Goal: Task Accomplishment & Management: Complete application form

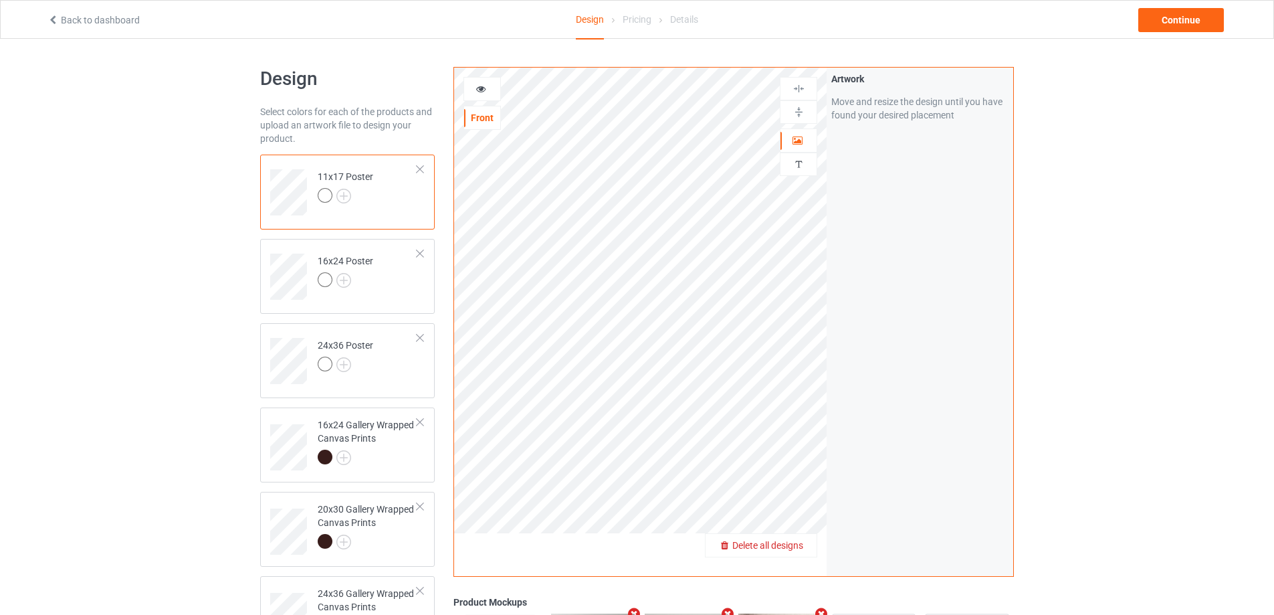
click at [795, 542] on span "Delete all designs" at bounding box center [767, 545] width 71 height 11
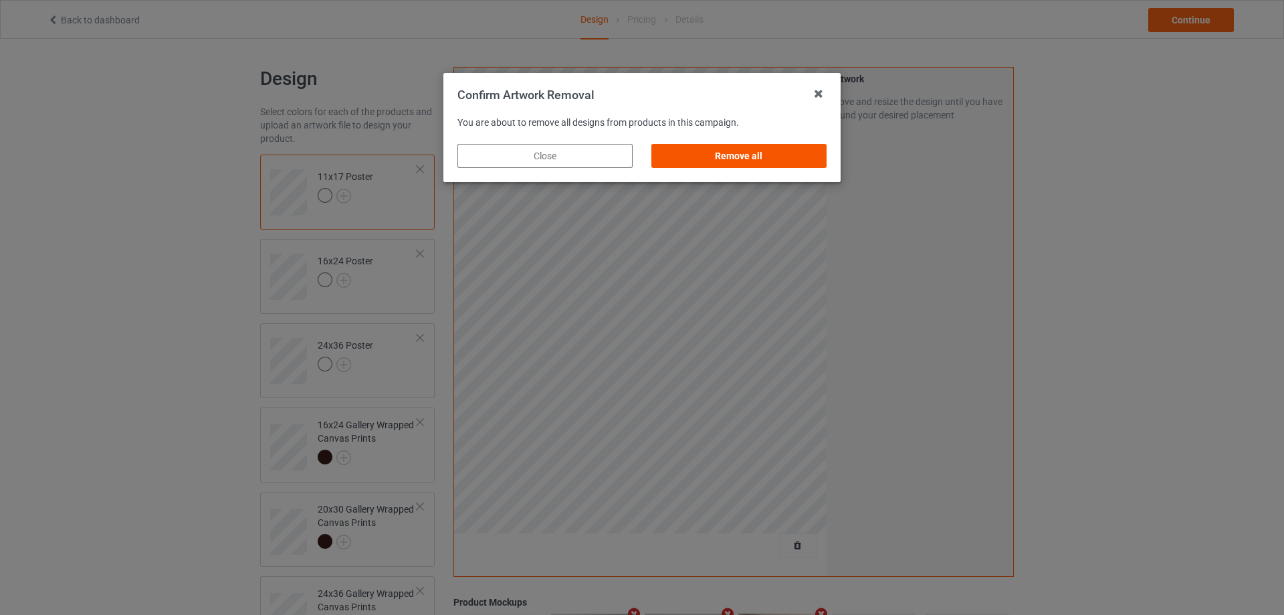
click at [698, 157] on div "Remove all" at bounding box center [738, 156] width 175 height 24
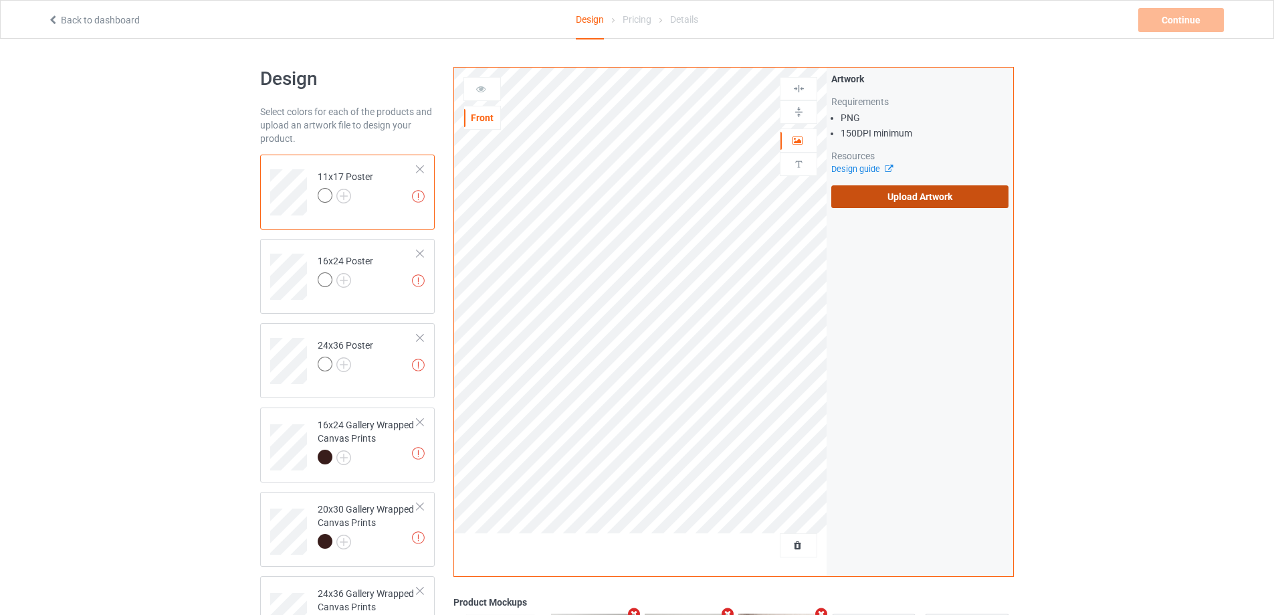
click at [875, 199] on label "Upload Artwork" at bounding box center [919, 196] width 177 height 23
click at [0, 0] on input "Upload Artwork" at bounding box center [0, 0] width 0 height 0
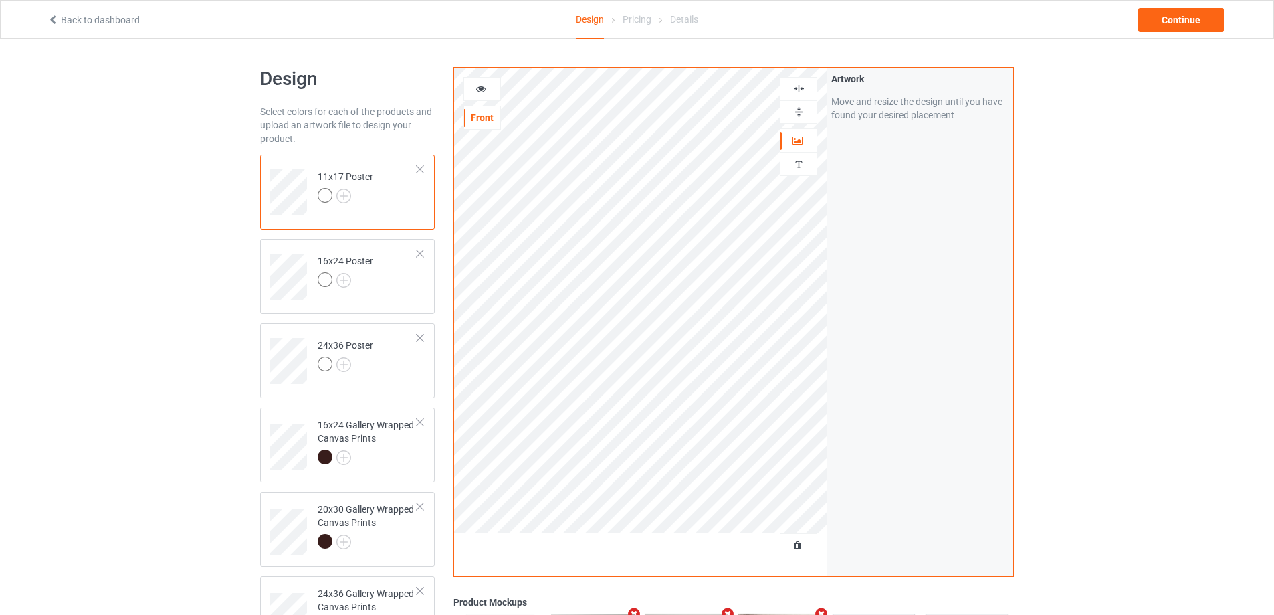
click at [795, 108] on img at bounding box center [799, 112] width 13 height 13
click at [796, 88] on img at bounding box center [799, 88] width 13 height 13
click at [803, 108] on img at bounding box center [799, 112] width 13 height 13
click at [797, 92] on img at bounding box center [799, 88] width 13 height 13
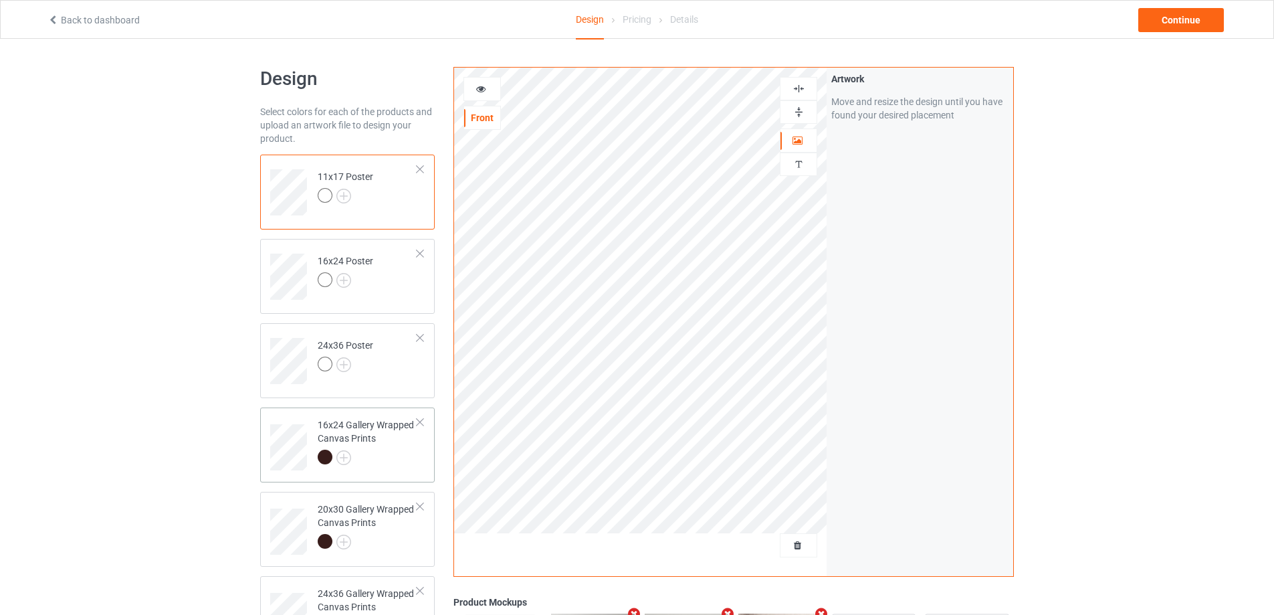
click at [387, 462] on div at bounding box center [368, 458] width 100 height 19
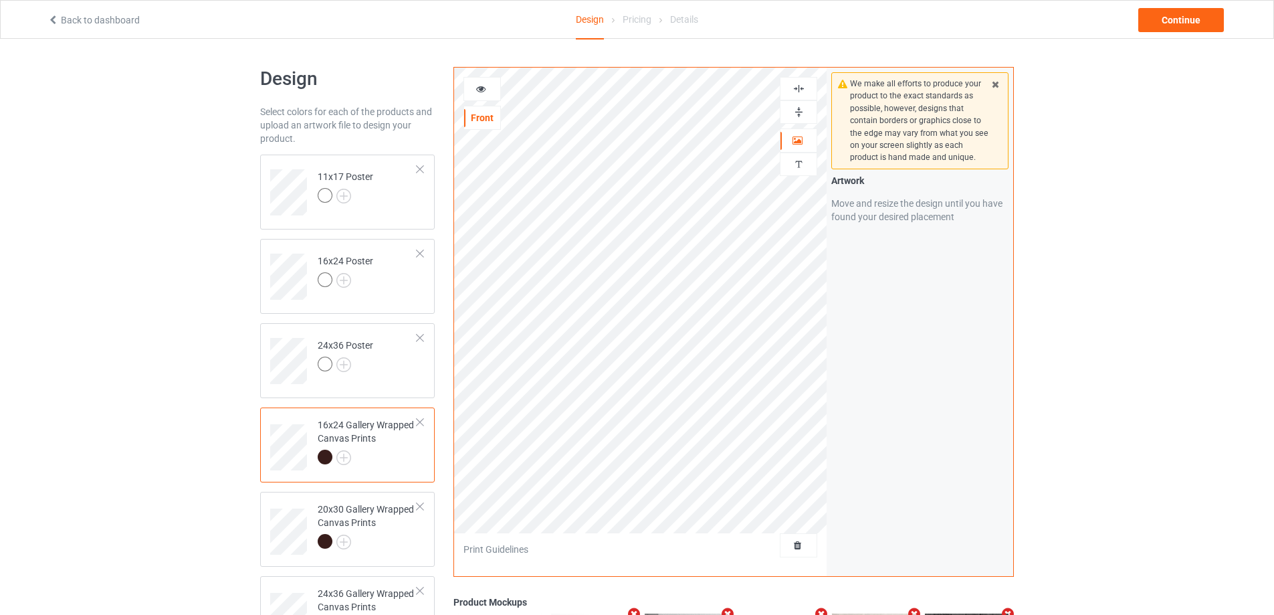
click at [795, 108] on img at bounding box center [799, 112] width 13 height 13
click at [799, 91] on img at bounding box center [799, 88] width 13 height 13
click at [802, 116] on img at bounding box center [799, 112] width 13 height 13
click at [801, 89] on img at bounding box center [799, 88] width 13 height 13
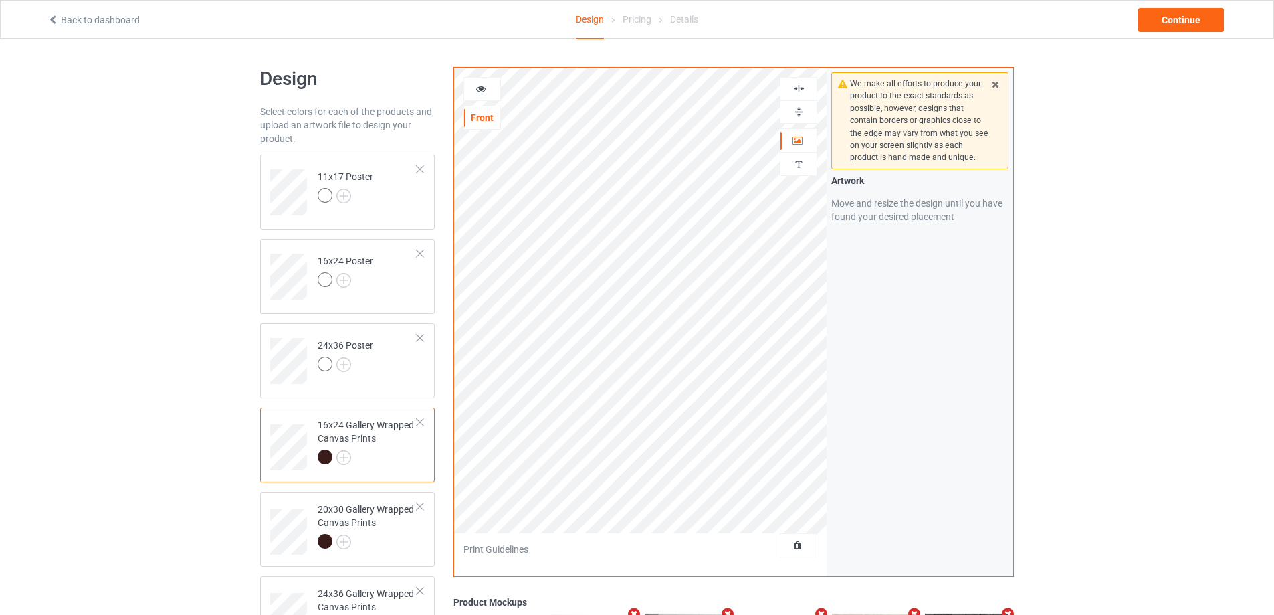
click at [801, 89] on img at bounding box center [799, 88] width 13 height 13
click at [409, 546] on div at bounding box center [368, 543] width 100 height 19
click at [803, 114] on img at bounding box center [799, 112] width 13 height 13
click at [801, 98] on div at bounding box center [798, 88] width 37 height 23
click at [801, 94] on img at bounding box center [799, 88] width 13 height 13
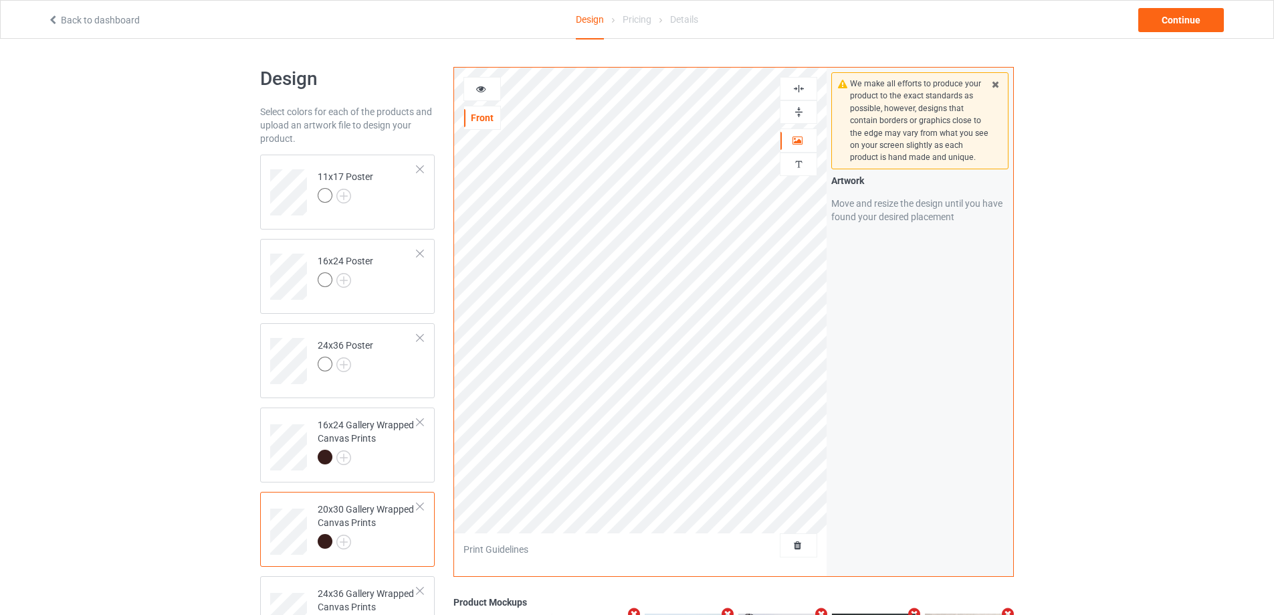
click at [801, 94] on img at bounding box center [799, 88] width 13 height 13
click at [802, 88] on img at bounding box center [799, 88] width 13 height 13
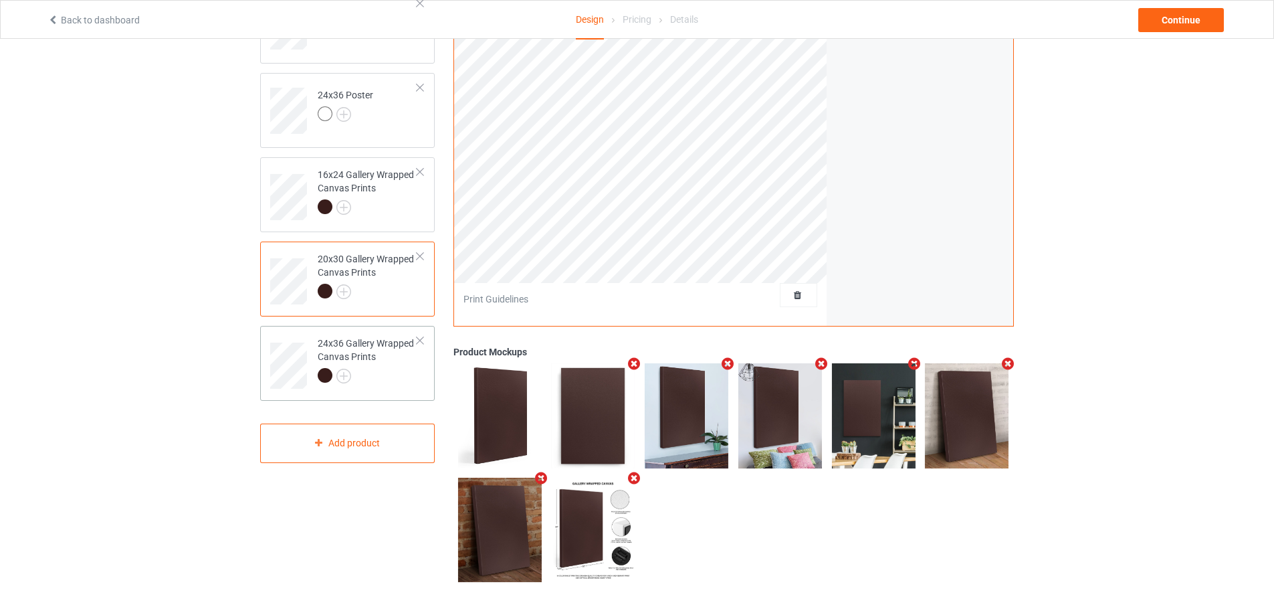
click at [391, 374] on div at bounding box center [368, 377] width 100 height 19
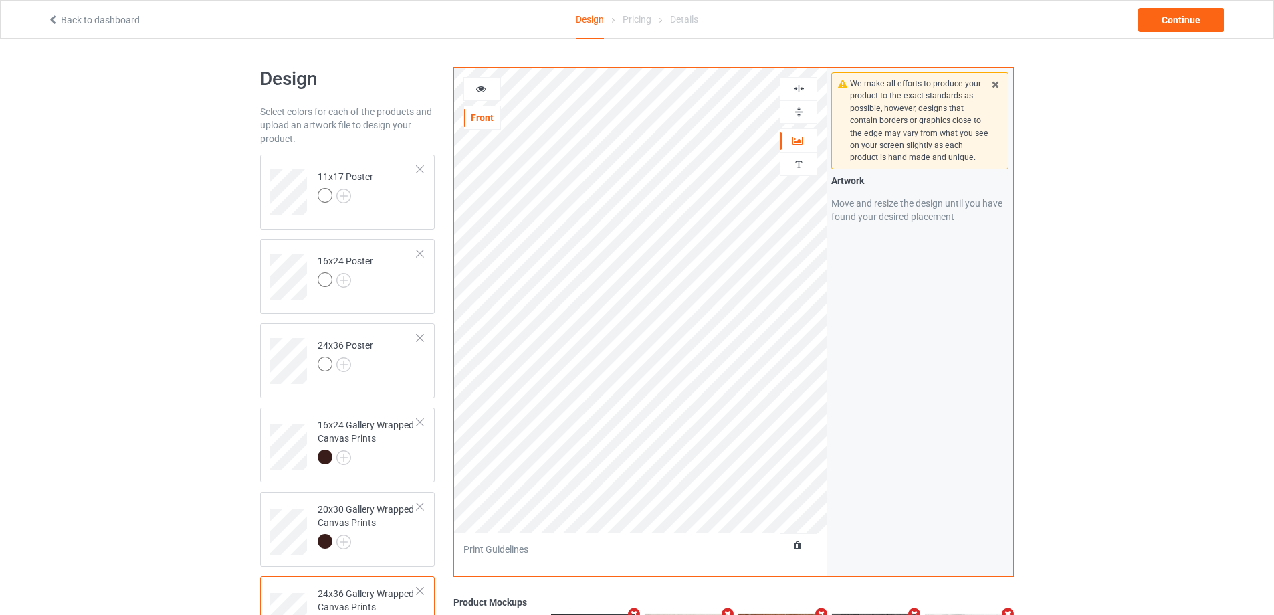
click at [805, 110] on img at bounding box center [799, 112] width 13 height 13
click at [799, 90] on img at bounding box center [799, 88] width 13 height 13
click at [799, 88] on img at bounding box center [799, 88] width 13 height 13
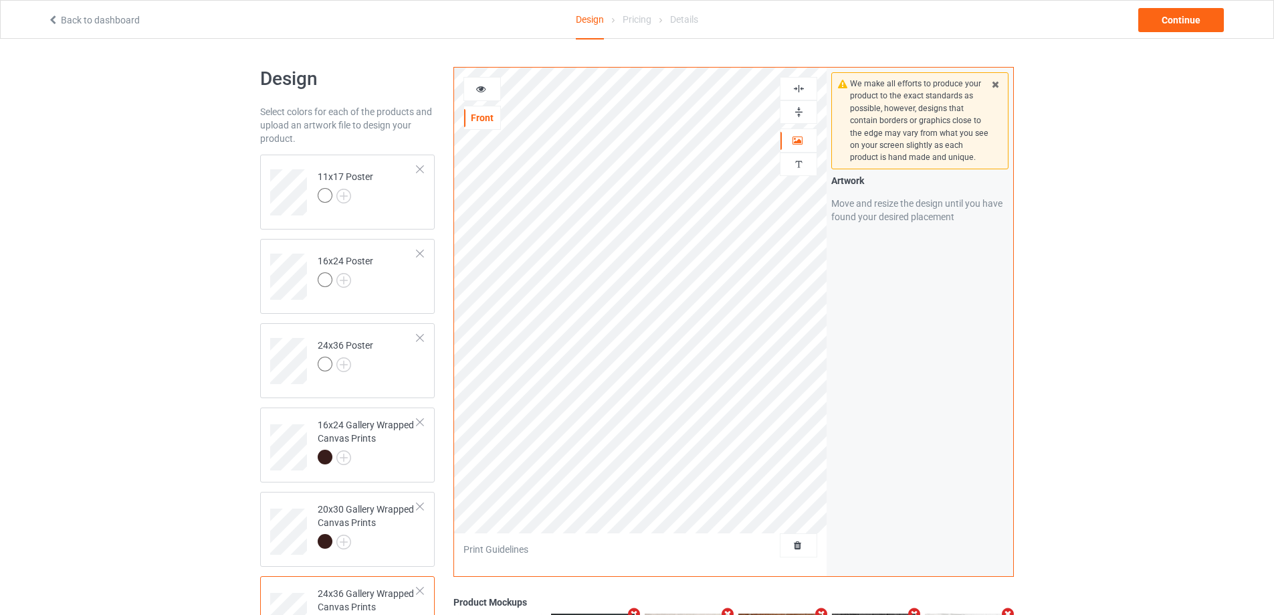
click at [799, 88] on img at bounding box center [799, 88] width 13 height 13
click at [1157, 29] on div "Continue" at bounding box center [1181, 20] width 86 height 24
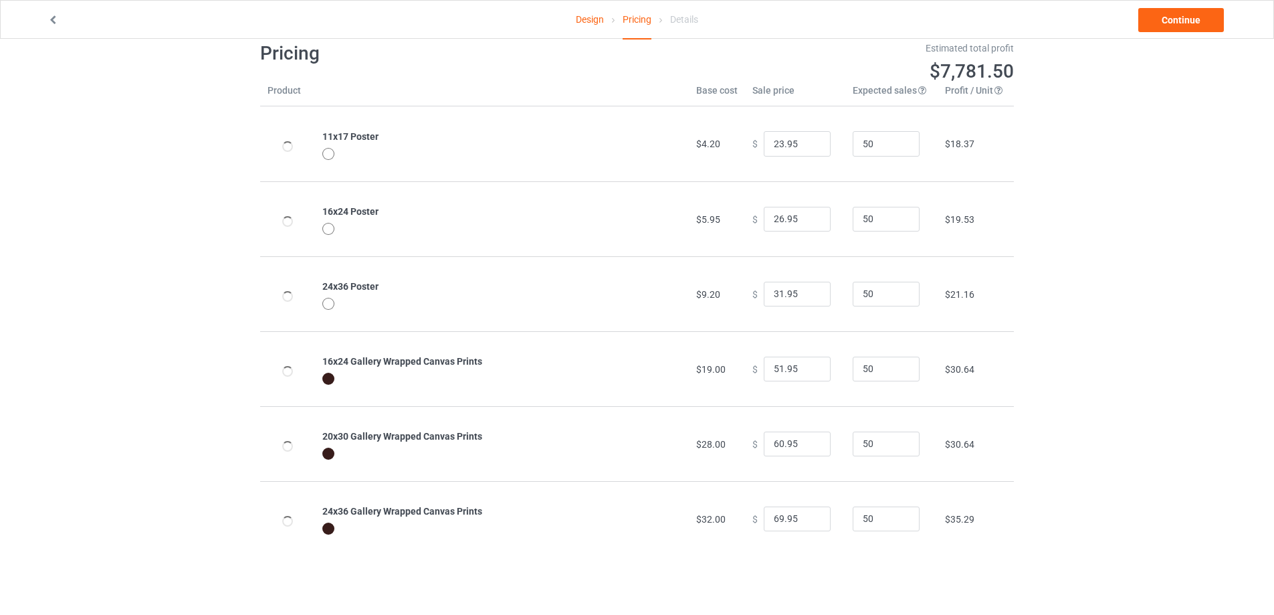
scroll to position [39, 0]
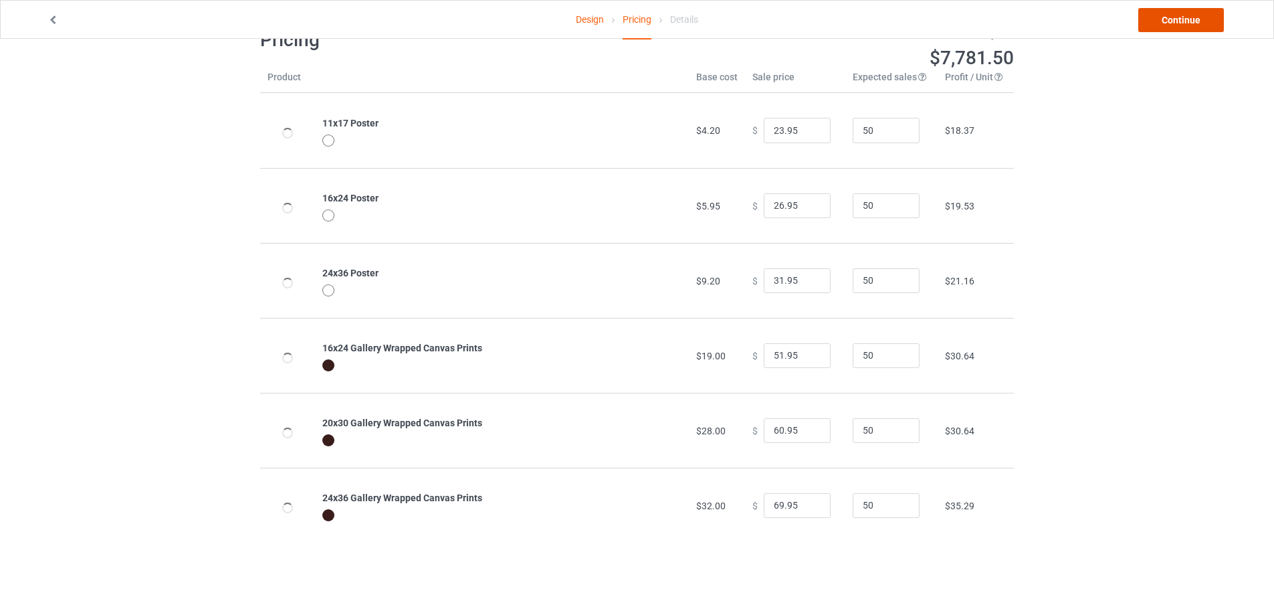
click at [1170, 16] on link "Continue" at bounding box center [1181, 20] width 86 height 24
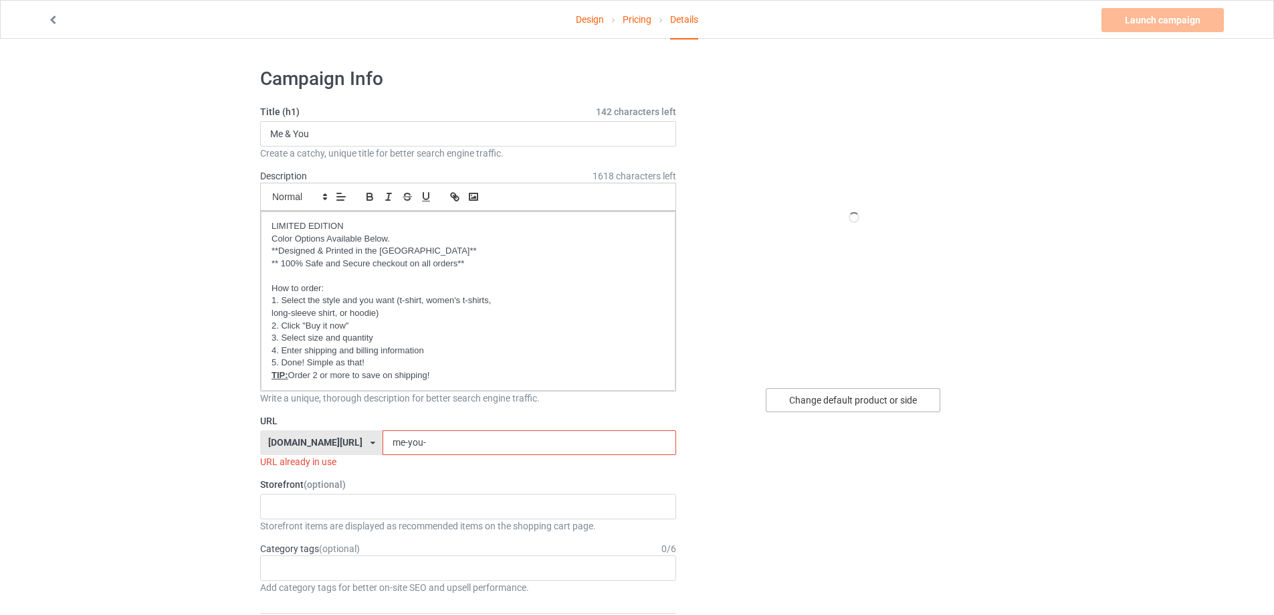
click at [853, 391] on div "Change default product or side" at bounding box center [853, 400] width 175 height 24
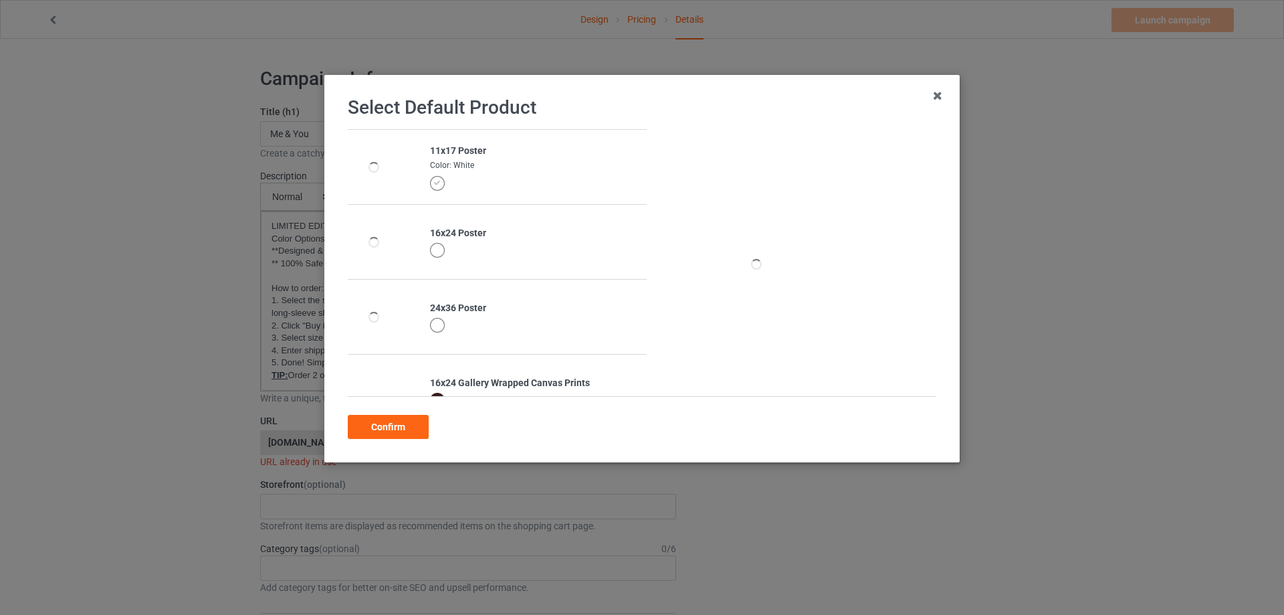
drag, startPoint x: 415, startPoint y: 431, endPoint x: 467, endPoint y: 372, distance: 78.7
click at [464, 377] on div "Select Default Product 11x17 Poster Color: White 16x24 Poster 24x36 Poster 16x2…" at bounding box center [641, 268] width 607 height 359
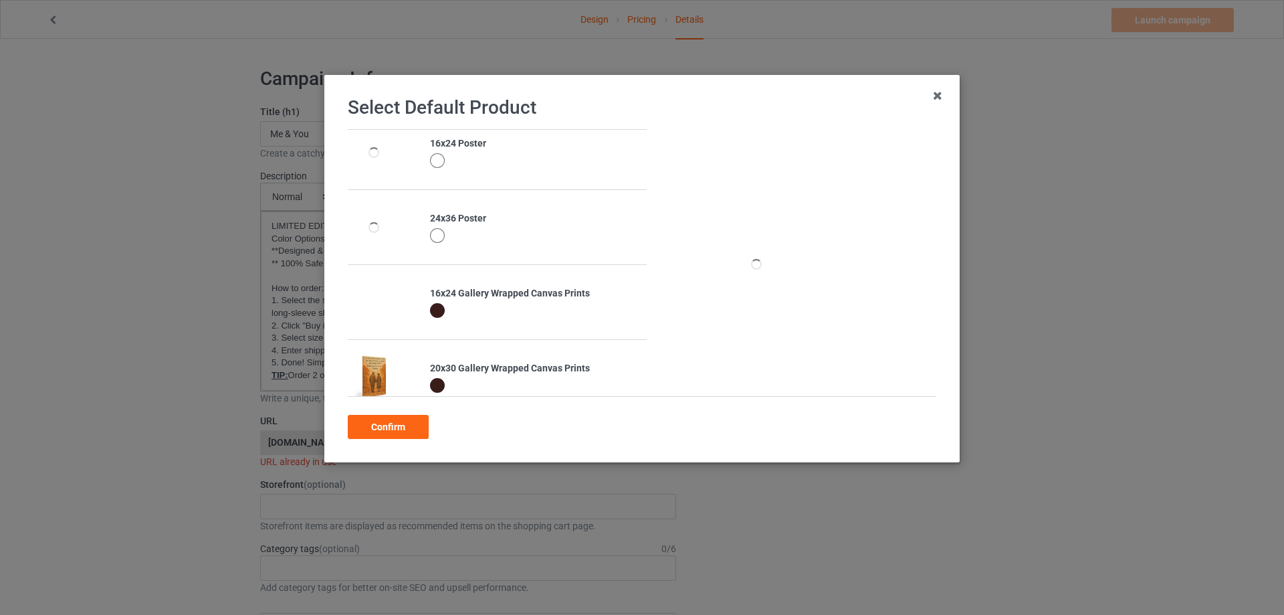
scroll to position [134, 0]
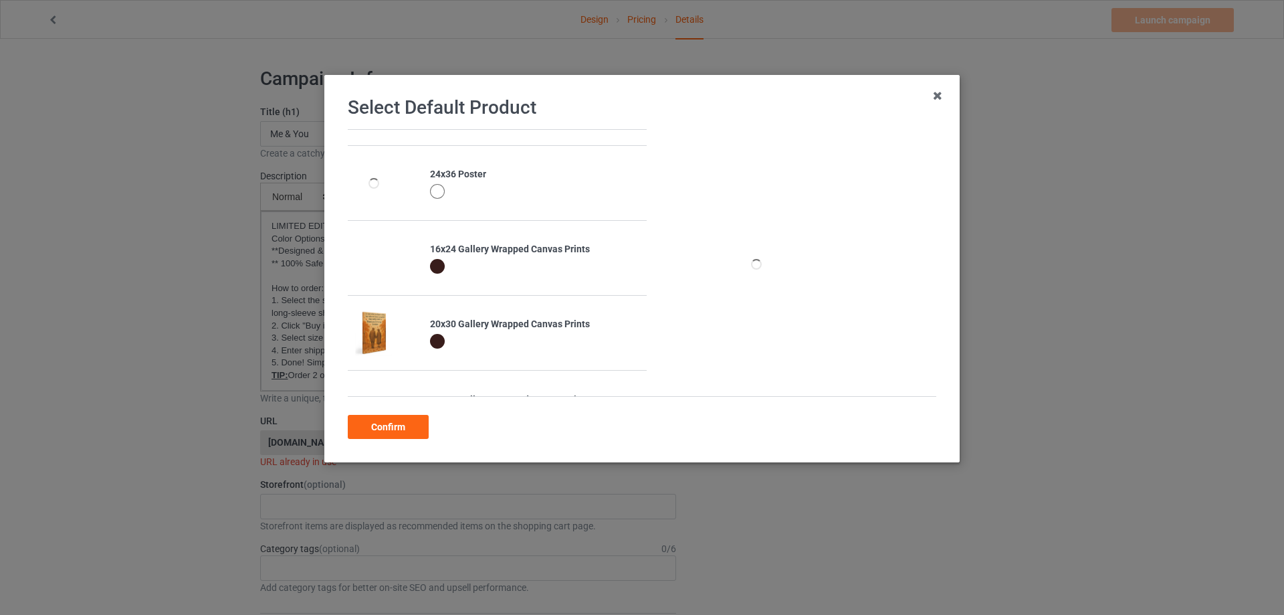
click at [433, 268] on div at bounding box center [437, 266] width 15 height 15
click at [391, 430] on div "Confirm" at bounding box center [388, 427] width 81 height 24
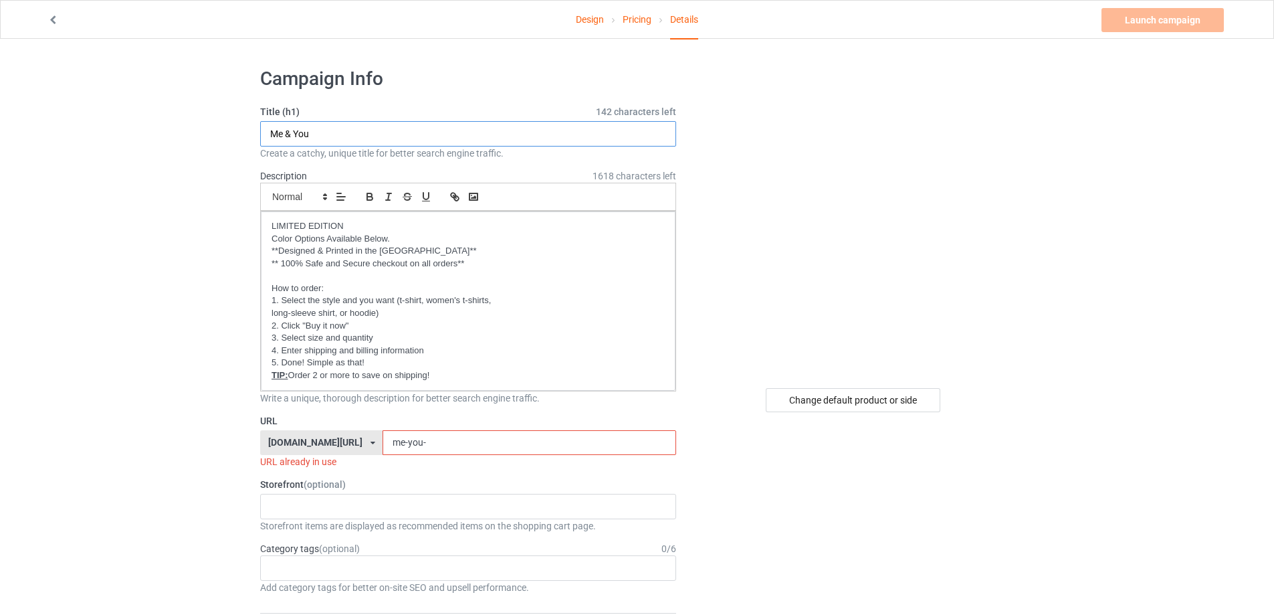
drag, startPoint x: 342, startPoint y: 136, endPoint x: 213, endPoint y: 111, distance: 130.8
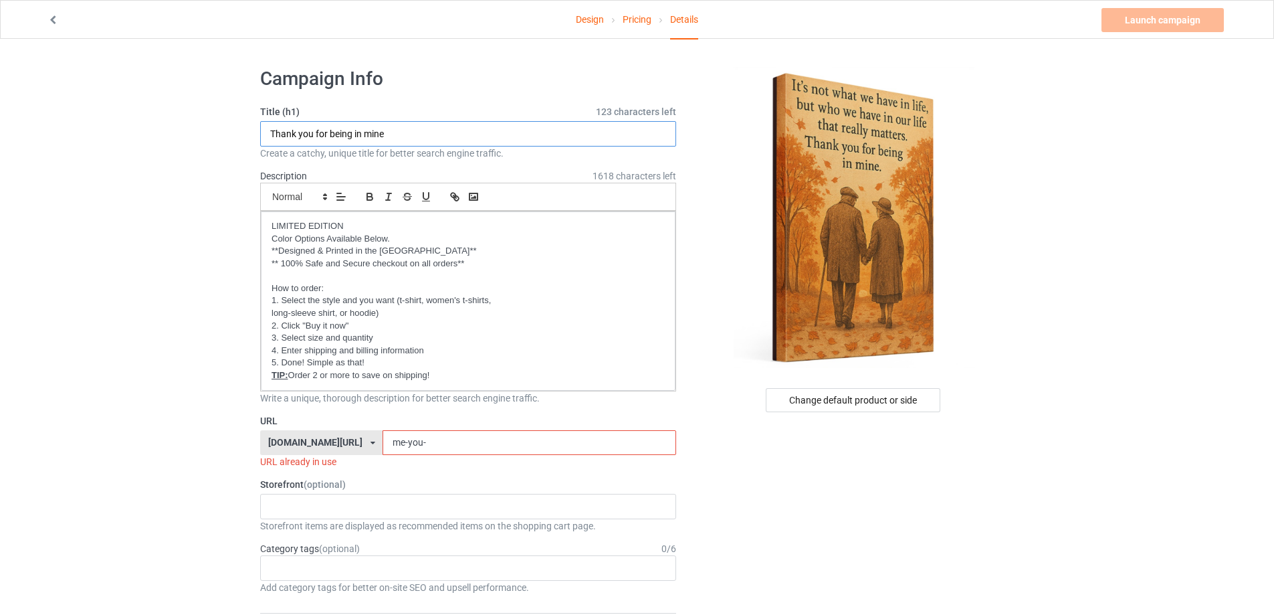
type input "Thank you for being in mine"
drag, startPoint x: 412, startPoint y: 439, endPoint x: 295, endPoint y: 431, distance: 117.3
click at [296, 431] on div "[DOMAIN_NAME][URL] [DOMAIN_NAME][URL] [DOMAIN_NAME][URL] [DOMAIN_NAME][URL] [DO…" at bounding box center [468, 442] width 416 height 25
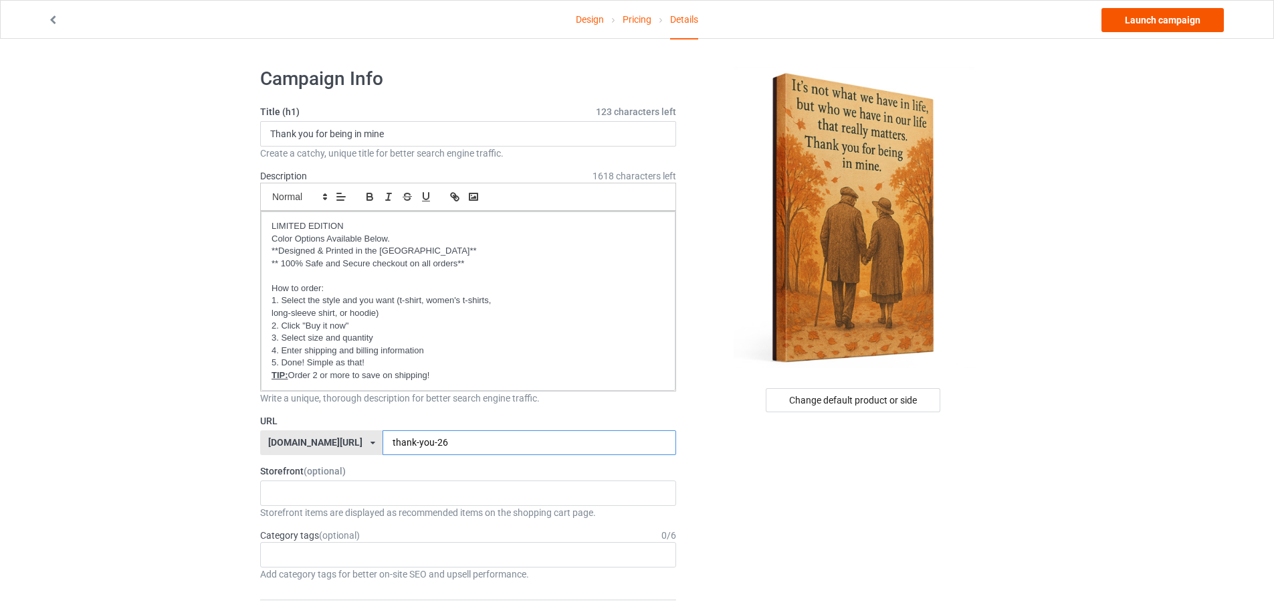
type input "thank-you-26"
click at [1177, 22] on link "Launch campaign" at bounding box center [1163, 20] width 122 height 24
